Goal: Navigation & Orientation: Find specific page/section

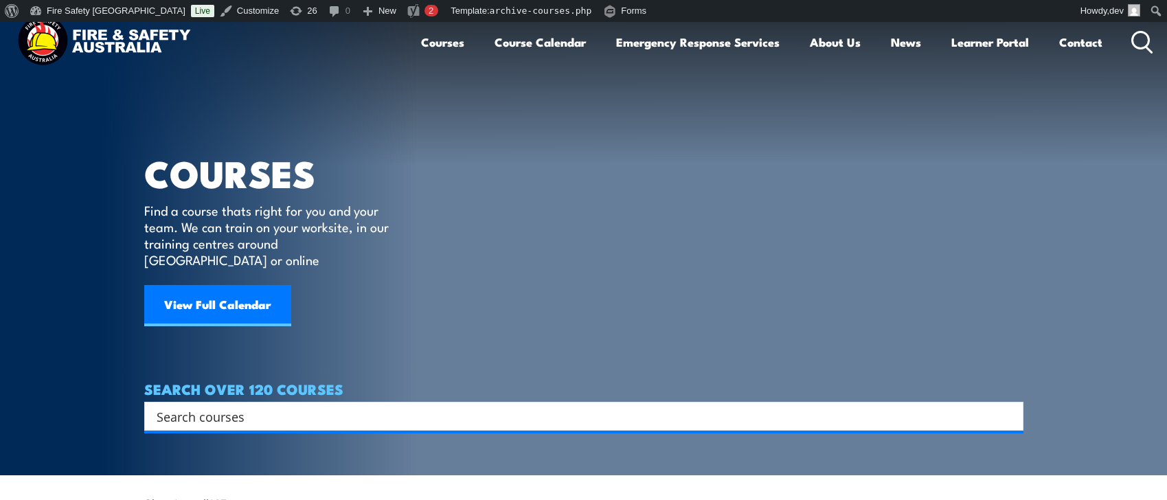
click at [113, 35] on img at bounding box center [104, 41] width 180 height 59
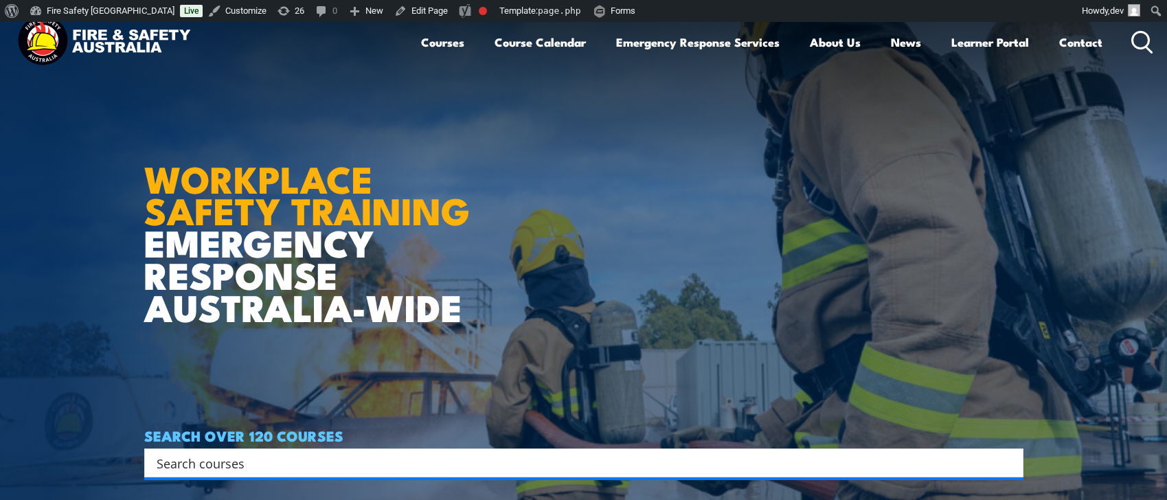
click at [139, 47] on img at bounding box center [104, 41] width 180 height 59
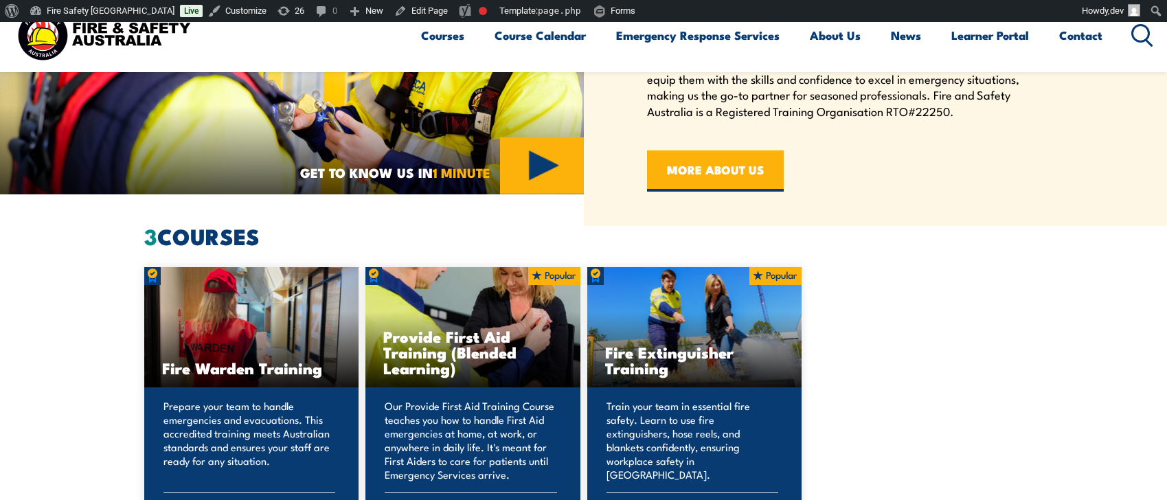
scroll to position [673, 0]
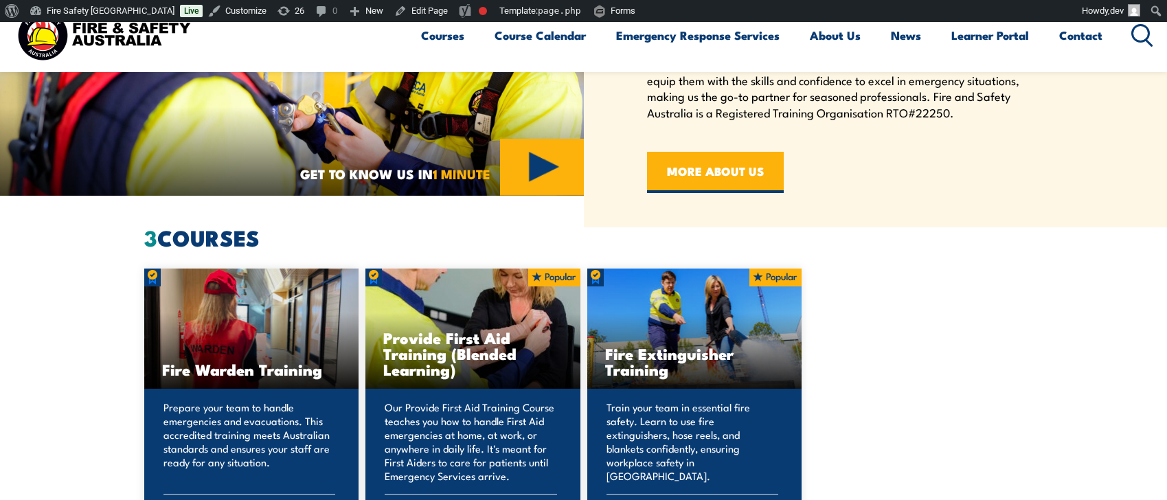
click at [109, 304] on section "3 COURSES Fire Warden Training Prepare your team to handle emergencies and evac…" at bounding box center [583, 432] width 1167 height 411
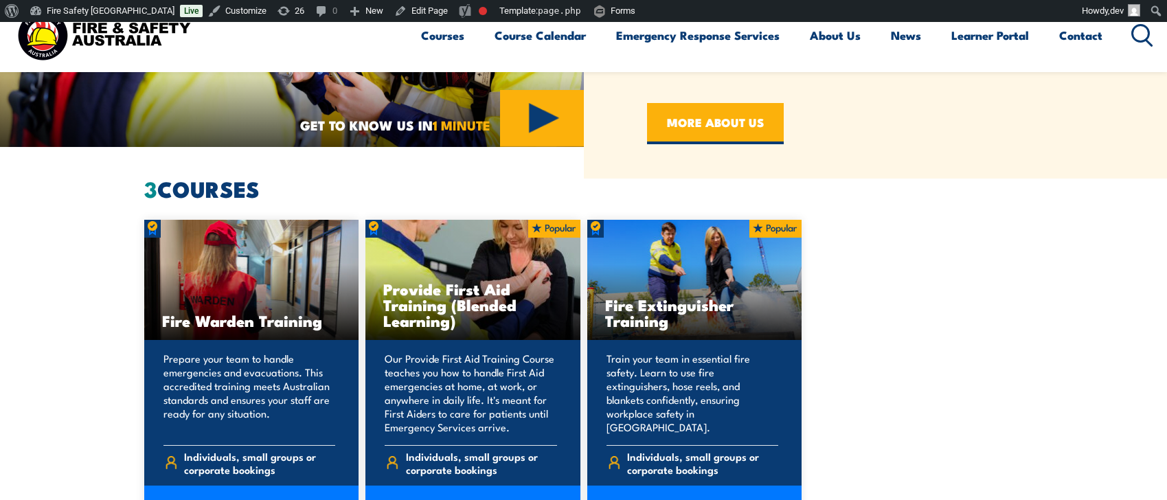
scroll to position [719, 0]
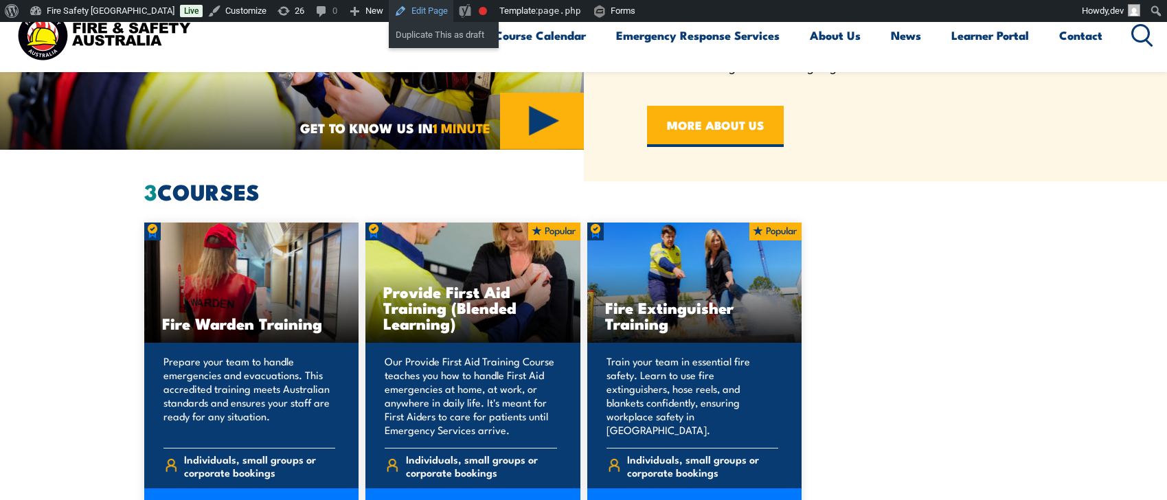
click at [390, 12] on link "Edit Page" at bounding box center [421, 11] width 65 height 22
